Goal: Find specific page/section: Find specific page/section

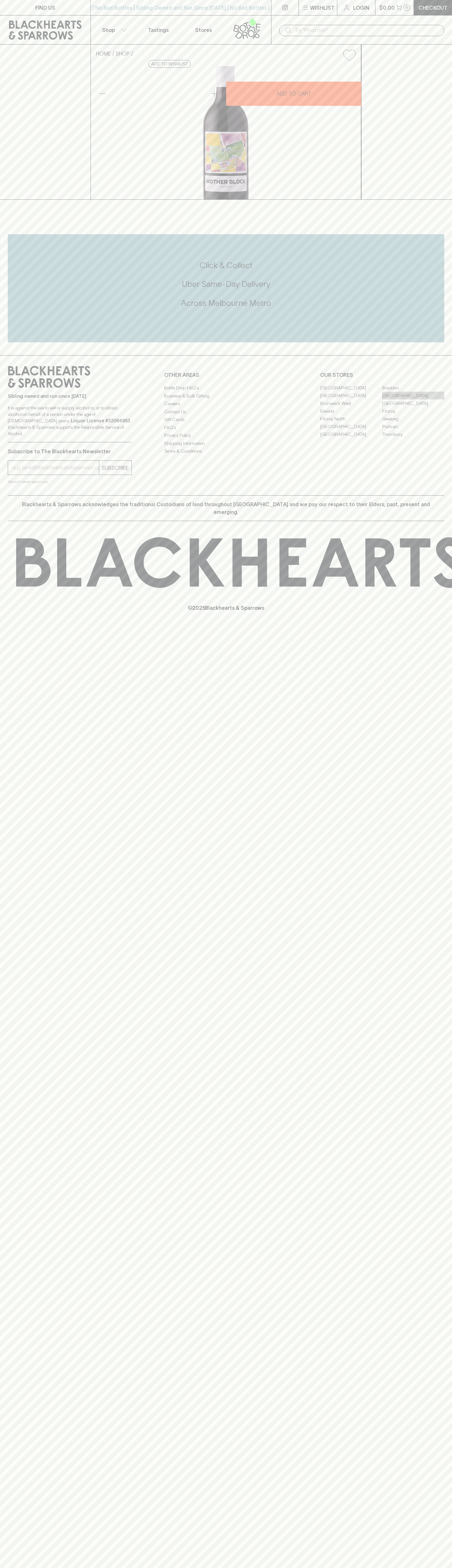
click at [413, 399] on link "[GEOGRAPHIC_DATA]" at bounding box center [413, 395] width 62 height 8
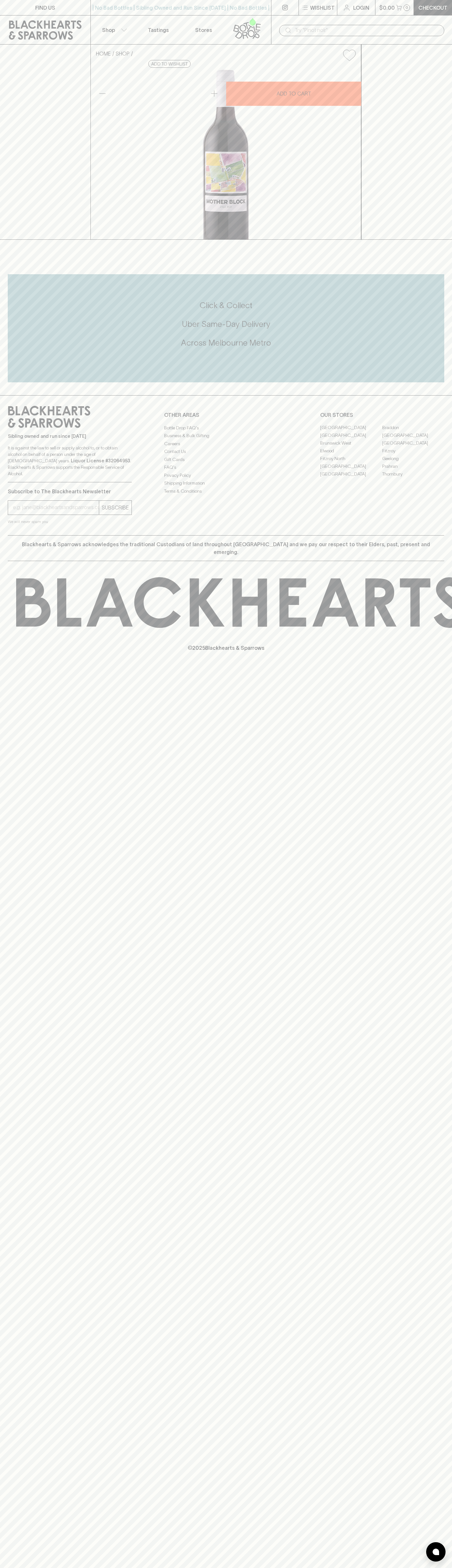
click at [311, 13] on button "Wishlist" at bounding box center [317, 7] width 38 height 15
click at [450, 1387] on div at bounding box center [226, 784] width 452 height 1568
click at [308, 1567] on html "FIND US | No Bad Bottles | Sibling Owned and Run Since 2006 | No Bad Bottles | …" at bounding box center [226, 784] width 452 height 1568
click at [8, 1183] on div at bounding box center [226, 784] width 452 height 1568
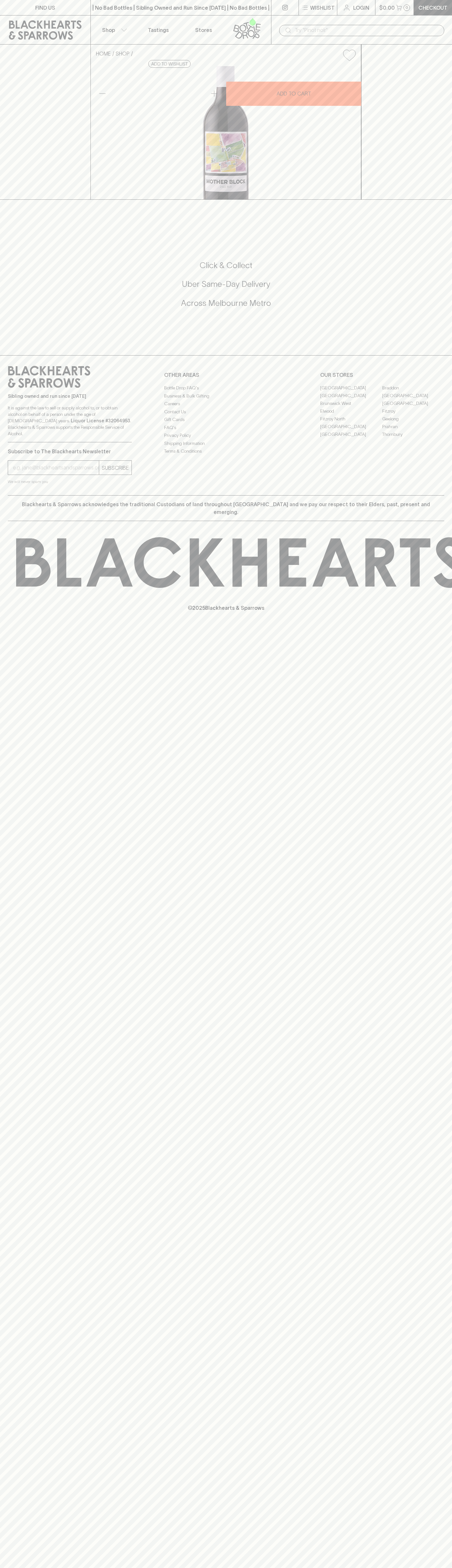
click at [413, 399] on link "[GEOGRAPHIC_DATA]" at bounding box center [413, 395] width 62 height 8
